Goal: Complete Application Form: Complete application form

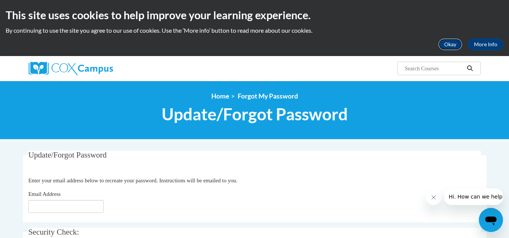
click at [451, 46] on button "Okay" at bounding box center [450, 44] width 24 height 12
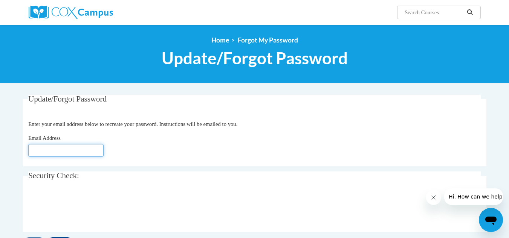
click at [57, 154] on input "Email Address" at bounding box center [65, 150] width 75 height 13
type input "kiyaedwards89@gmail.com"
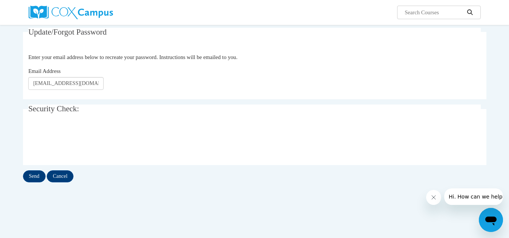
scroll to position [82, 0]
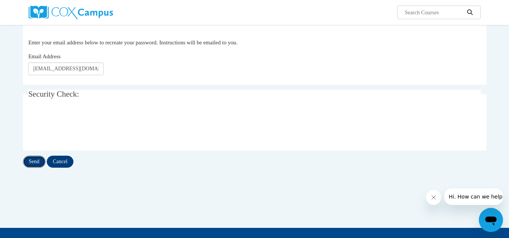
click at [27, 164] on input "Send" at bounding box center [34, 162] width 23 height 12
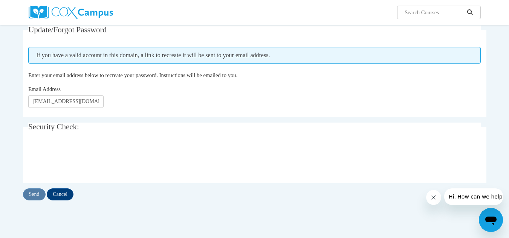
scroll to position [72, 0]
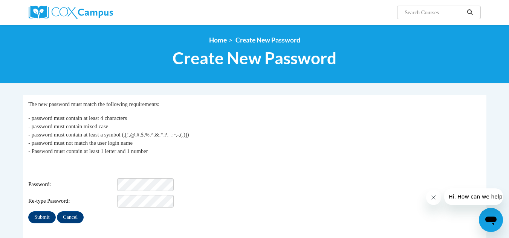
click at [128, 166] on div "Login: kiyaedwards89@gmail.com Password: Re-type Password:" at bounding box center [254, 184] width 452 height 47
click at [139, 187] on div "Login: kiyaedwards89@gmail.com Password: Re-type Password:" at bounding box center [254, 184] width 452 height 47
click at [40, 213] on input "Submit" at bounding box center [41, 218] width 27 height 12
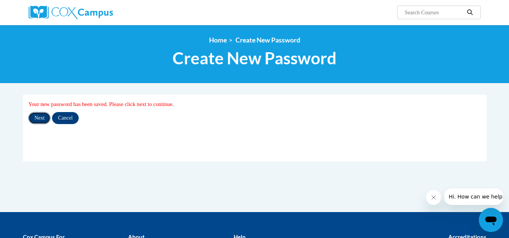
click at [37, 118] on input "Next" at bounding box center [39, 118] width 22 height 12
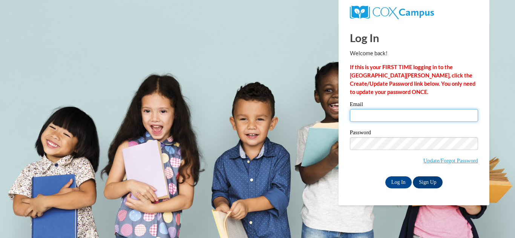
click at [381, 118] on input "Email" at bounding box center [414, 115] width 128 height 13
type input "[EMAIL_ADDRESS][DOMAIN_NAME]"
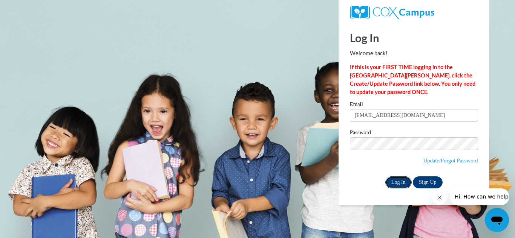
click at [393, 185] on input "Log In" at bounding box center [398, 183] width 26 height 12
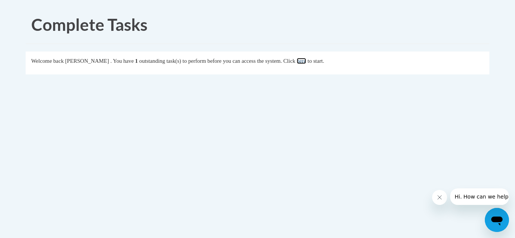
click at [306, 62] on link "here" at bounding box center [300, 61] width 9 height 6
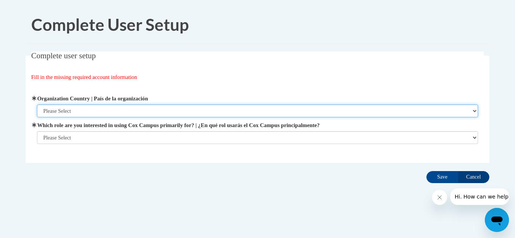
click at [222, 112] on select "Please Select [GEOGRAPHIC_DATA] | [GEOGRAPHIC_DATA] Outside of [GEOGRAPHIC_DATA…" at bounding box center [257, 111] width 441 height 13
select select "ad49bcad-a171-4b2e-b99c-48b446064914"
click at [37, 105] on select "Please Select [GEOGRAPHIC_DATA] | [GEOGRAPHIC_DATA] Outside of [GEOGRAPHIC_DATA…" at bounding box center [257, 111] width 441 height 13
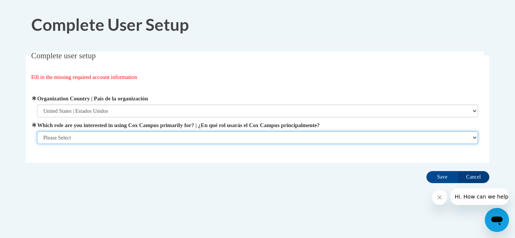
click at [224, 142] on select "Please Select College/University | Colegio/Universidad Community/Nonprofit Part…" at bounding box center [257, 137] width 441 height 13
select select "5a18ea06-2b54-4451-96f2-d152daf9eac5"
click at [37, 144] on select "Please Select College/University | Colegio/Universidad Community/Nonprofit Part…" at bounding box center [257, 137] width 441 height 13
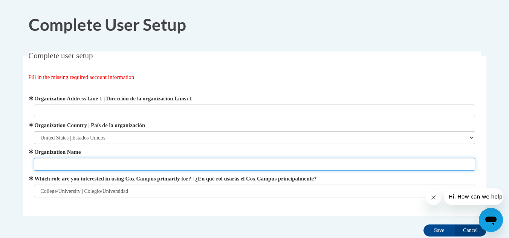
click at [227, 161] on input "Organization Name" at bounding box center [254, 164] width 441 height 13
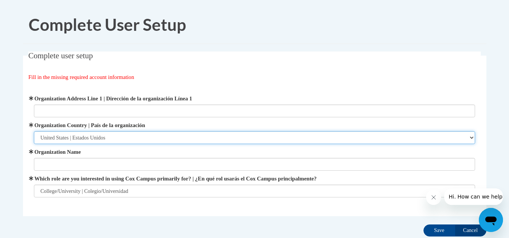
click at [187, 133] on select "Please Select [GEOGRAPHIC_DATA] | [GEOGRAPHIC_DATA] Outside of [GEOGRAPHIC_DATA…" at bounding box center [254, 137] width 441 height 13
click at [190, 139] on select "Please Select [GEOGRAPHIC_DATA] | [GEOGRAPHIC_DATA] Outside of [GEOGRAPHIC_DATA…" at bounding box center [254, 137] width 441 height 13
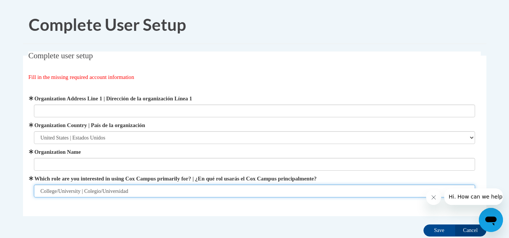
click at [179, 188] on select "Please Select College/University | Colegio/Universidad Community/Nonprofit Part…" at bounding box center [254, 191] width 441 height 13
click at [180, 190] on select "Please Select College/University | Colegio/Universidad Community/Nonprofit Part…" at bounding box center [254, 191] width 441 height 13
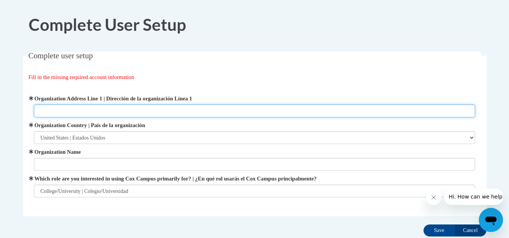
click at [154, 111] on input "Organization Address Line 1 | Dirección de la organización Línea 1" at bounding box center [254, 111] width 441 height 13
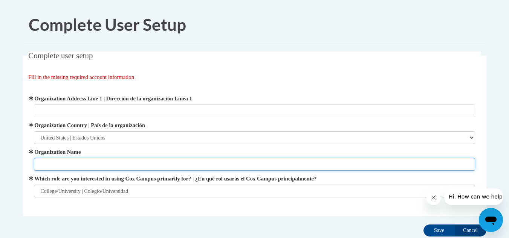
click at [178, 164] on input "Organization Name" at bounding box center [254, 164] width 441 height 13
click at [84, 165] on input "[GEOGRAPHIC_DATA]" at bounding box center [254, 164] width 441 height 13
click at [136, 160] on input "[GEOGRAPHIC_DATA]" at bounding box center [254, 164] width 441 height 13
type input "[GEOGRAPHIC_DATA]"
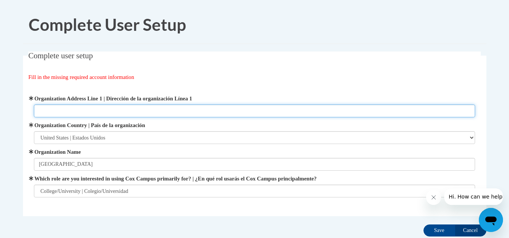
click at [115, 107] on input "Organization Address Line 1 | Dirección de la organización Línea 1" at bounding box center [254, 111] width 441 height 13
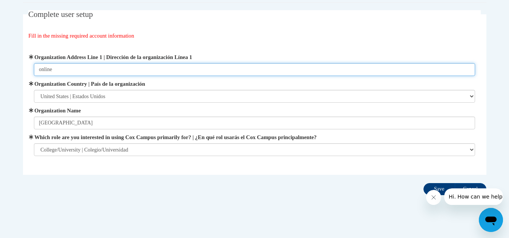
type input "online"
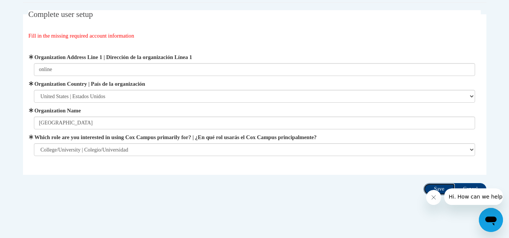
click at [438, 188] on input "Save" at bounding box center [439, 189] width 32 height 12
